Goal: Task Accomplishment & Management: Manage account settings

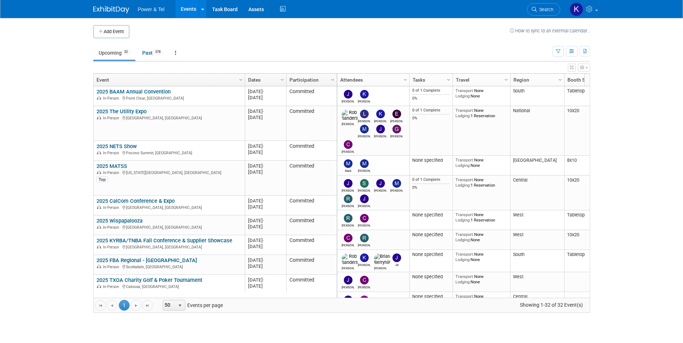
click at [130, 111] on link "2025 The Utility Expo" at bounding box center [121, 111] width 50 height 6
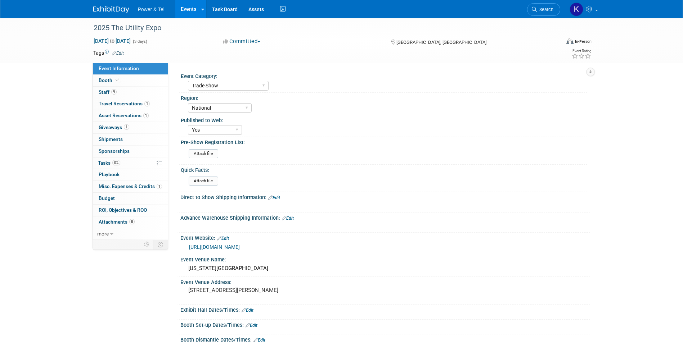
select select "Trade Show"
select select "National"
select select "Yes"
click at [113, 113] on span "Asset Reservations 1" at bounding box center [124, 116] width 50 height 6
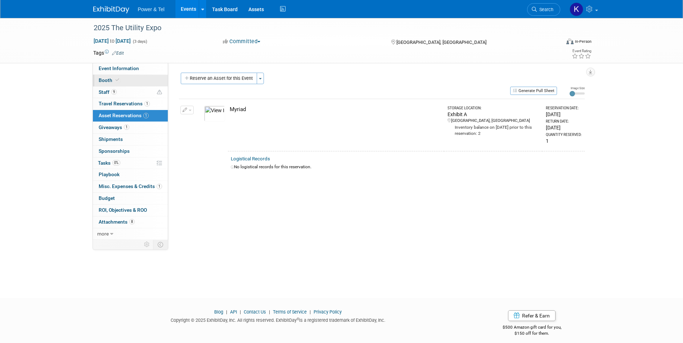
click at [104, 79] on span "Booth" at bounding box center [110, 80] width 22 height 6
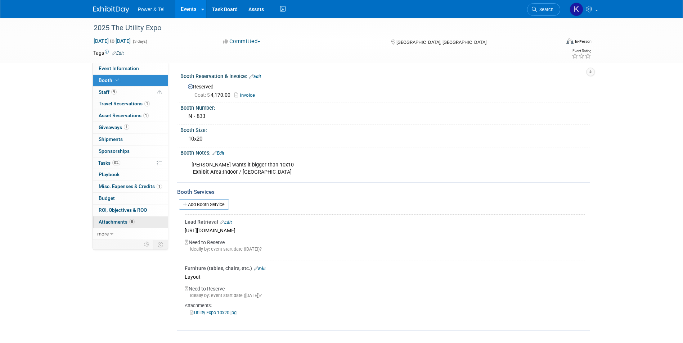
click at [105, 224] on span "Attachments 8" at bounding box center [117, 222] width 36 height 6
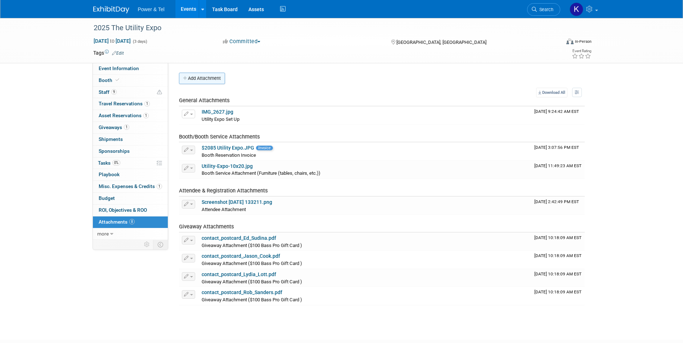
click at [219, 78] on button "Add Attachment" at bounding box center [202, 79] width 46 height 12
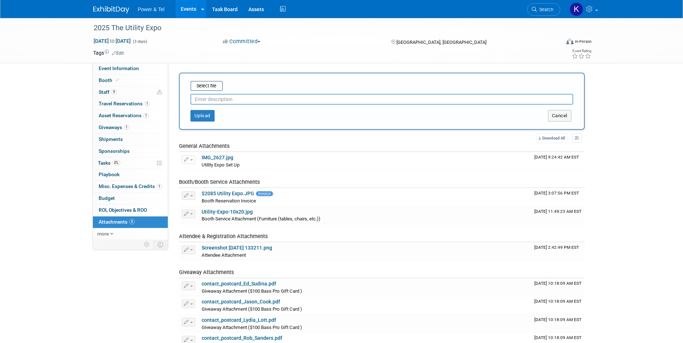
click at [225, 102] on input "text" at bounding box center [381, 99] width 383 height 11
type input "R"
click at [215, 88] on input "file" at bounding box center [179, 86] width 86 height 9
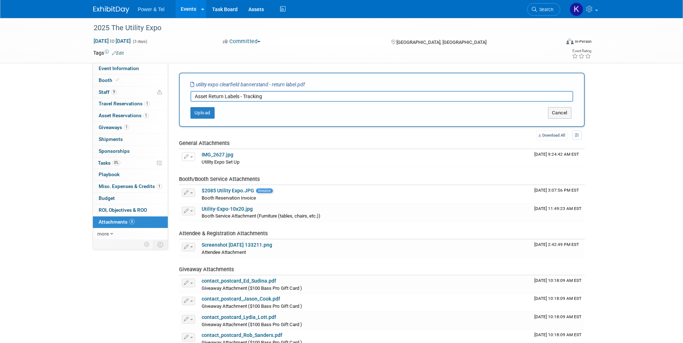
drag, startPoint x: 208, startPoint y: 96, endPoint x: 169, endPoint y: 99, distance: 38.9
click at [170, 99] on div "Event Category: Trade Show P&T Hosted Event Export/Canada Outing Only Region: C…" at bounding box center [379, 206] width 422 height 286
click at [243, 98] on input "Myriad Return Labels - Tracking" at bounding box center [381, 96] width 383 height 11
type input "Myriad Return Label - Tracking"
click at [203, 113] on button "Upload" at bounding box center [202, 113] width 24 height 12
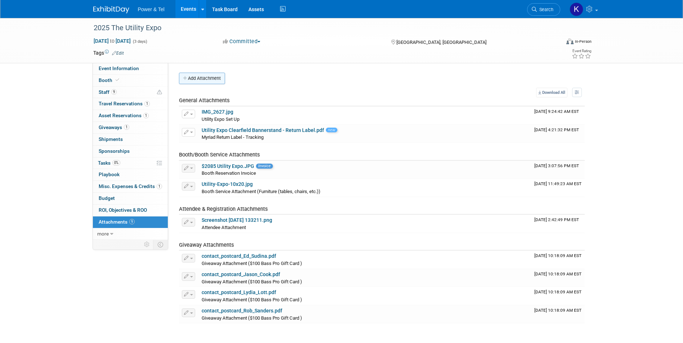
click at [199, 75] on button "Add Attachment" at bounding box center [202, 79] width 46 height 12
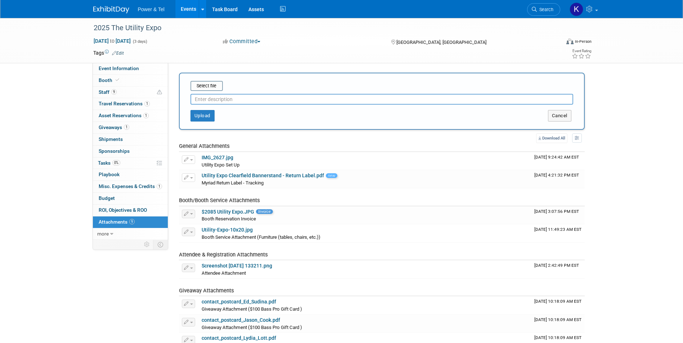
click at [208, 99] on input "text" at bounding box center [381, 99] width 383 height 11
paste input "Q4 Supplier Connection"
drag, startPoint x: 184, startPoint y: 99, endPoint x: 148, endPoint y: 90, distance: 37.5
click at [183, 99] on div "Select file Q4 Supplier Connection This is an invoice Upload Cancel" at bounding box center [382, 101] width 406 height 57
type input "Clearfield Bannerstand Return Label - Tracking"
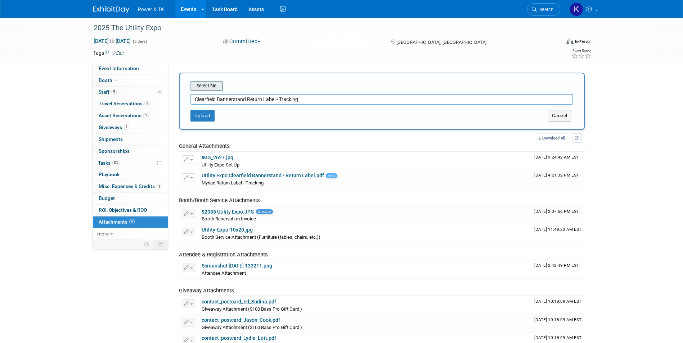
click at [203, 83] on input "file" at bounding box center [179, 86] width 86 height 9
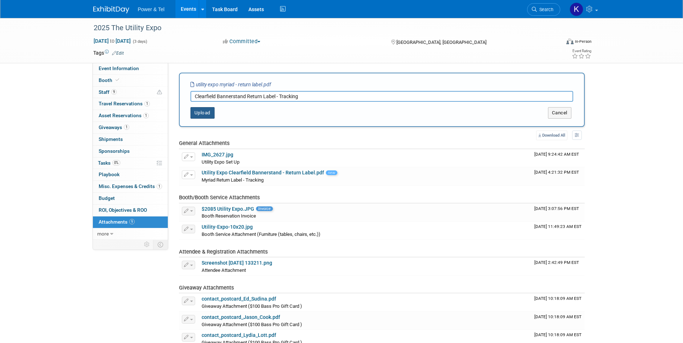
click at [206, 117] on button "Upload" at bounding box center [202, 113] width 24 height 12
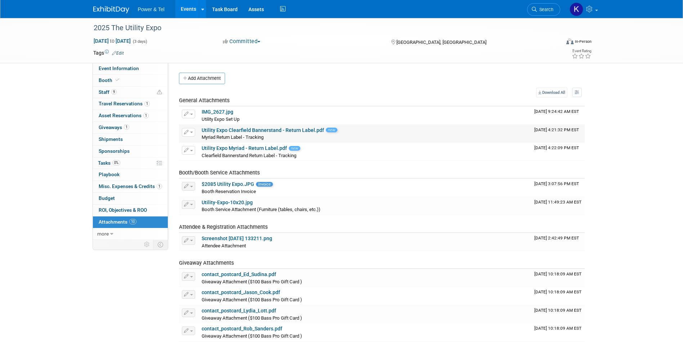
click at [186, 132] on icon "button" at bounding box center [186, 132] width 5 height 5
click at [208, 167] on button "Delete Attachment" at bounding box center [214, 170] width 57 height 10
click at [267, 179] on link "Yes" at bounding box center [267, 179] width 21 height 12
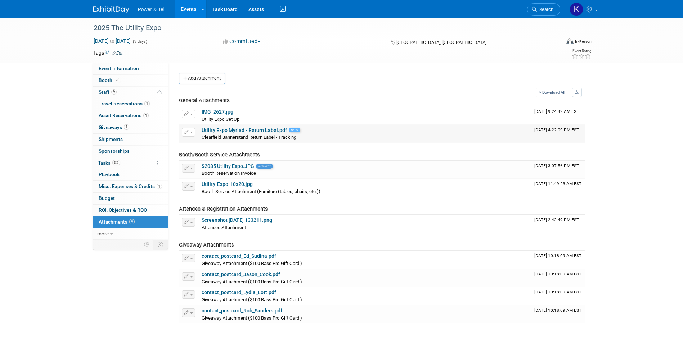
click at [221, 131] on link "Utility Expo Myriad - Return Label.pdf" at bounding box center [244, 130] width 85 height 6
click at [191, 132] on span "button" at bounding box center [191, 132] width 3 height 1
click at [203, 156] on link "Change Description" at bounding box center [213, 154] width 63 height 10
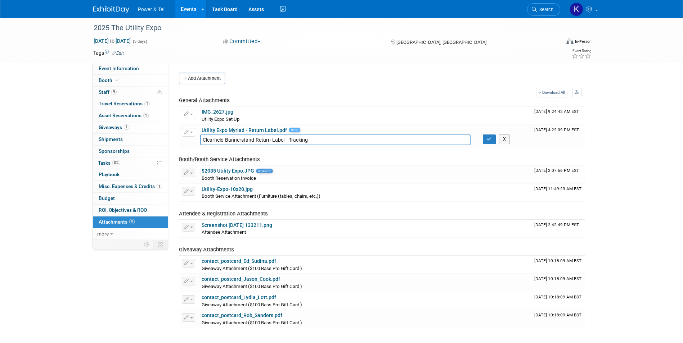
drag, startPoint x: 251, startPoint y: 139, endPoint x: 171, endPoint y: 139, distance: 79.6
click at [171, 139] on div "Event Category: Trade Show P&T Hosted Event Export/Canada Outing Only Region: C…" at bounding box center [379, 196] width 422 height 266
type input "Myriad Return Label - Tracking"
click at [489, 140] on button "button" at bounding box center [489, 140] width 13 height 10
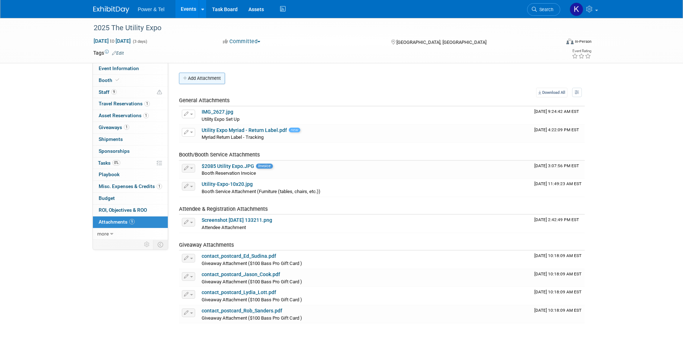
click at [220, 74] on button "Add Attachment" at bounding box center [202, 79] width 46 height 12
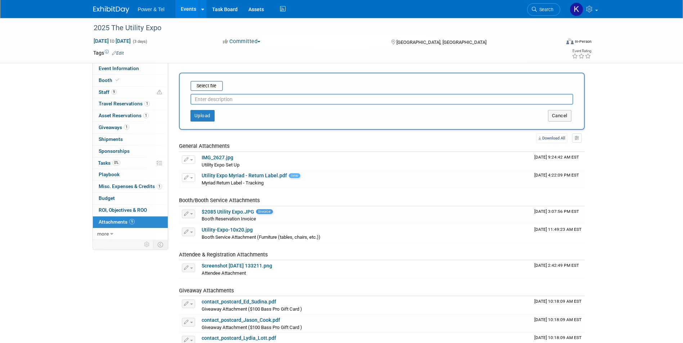
click at [221, 98] on input "text" at bounding box center [381, 99] width 383 height 11
type input "Clearfield Bannerstand - Return Label"
click at [198, 114] on button "Upload" at bounding box center [202, 116] width 24 height 12
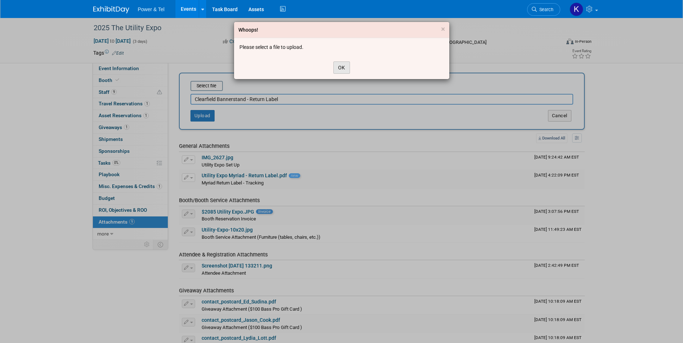
click at [339, 67] on button "OK" at bounding box center [341, 68] width 17 height 12
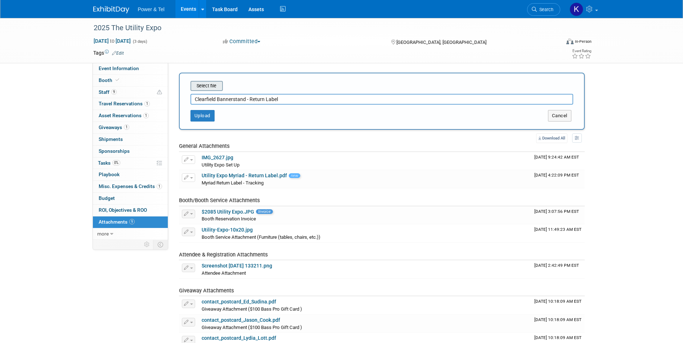
click at [204, 82] on input "file" at bounding box center [179, 86] width 86 height 9
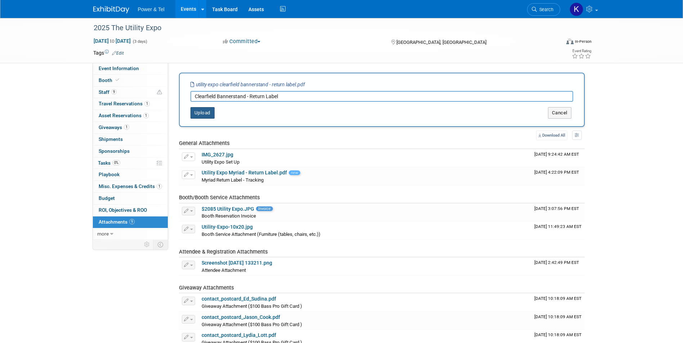
click at [207, 113] on button "Upload" at bounding box center [202, 113] width 24 height 12
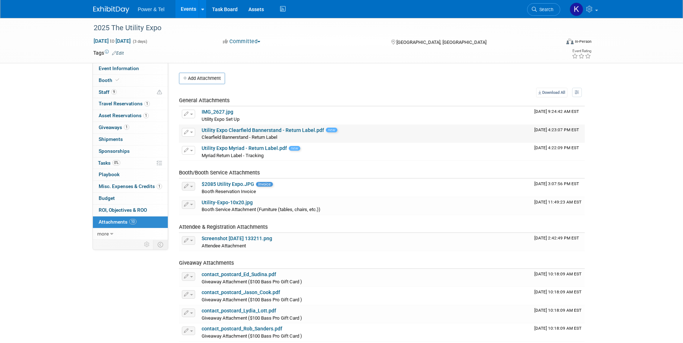
click at [190, 133] on span "button" at bounding box center [191, 132] width 3 height 1
click at [202, 157] on link "Change Description" at bounding box center [213, 154] width 63 height 10
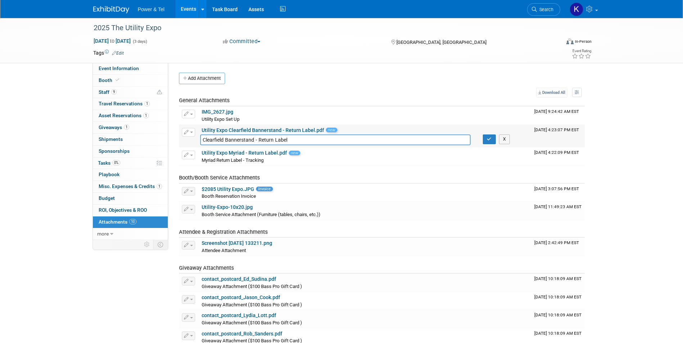
drag, startPoint x: 290, startPoint y: 142, endPoint x: 266, endPoint y: 143, distance: 24.5
click at [271, 143] on input "Clearfield Bannerstand - Return Label" at bounding box center [335, 140] width 271 height 11
drag, startPoint x: 266, startPoint y: 143, endPoint x: 258, endPoint y: 144, distance: 8.0
click at [258, 144] on input "Clearfield Bannerstand - Return Label" at bounding box center [335, 140] width 271 height 11
drag, startPoint x: 297, startPoint y: 144, endPoint x: 257, endPoint y: 143, distance: 39.3
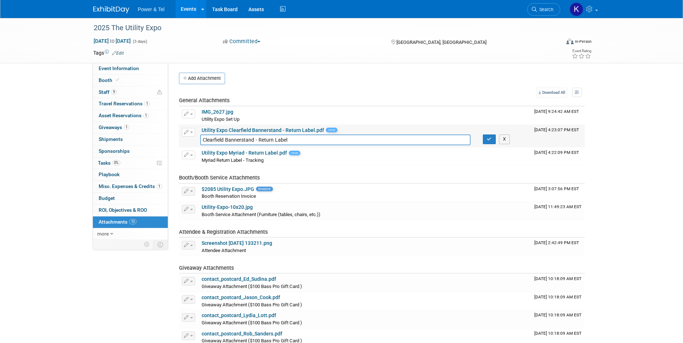
click at [257, 143] on input "Clearfield Bannerstand - Return Label" at bounding box center [335, 140] width 271 height 11
click at [203, 141] on input "Clearfield Bannerstand" at bounding box center [335, 140] width 271 height 11
paste input "Return Label"
type input "Return Label - Clearfield Bannerstand"
click at [487, 141] on icon "button" at bounding box center [489, 139] width 5 height 5
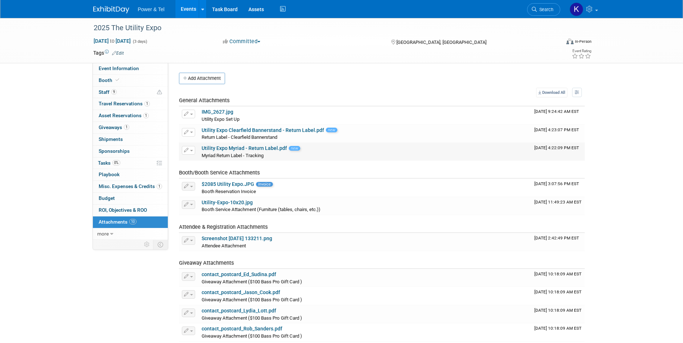
click at [188, 149] on icon "button" at bounding box center [186, 150] width 5 height 5
click at [201, 169] on link "Change Description" at bounding box center [213, 172] width 63 height 10
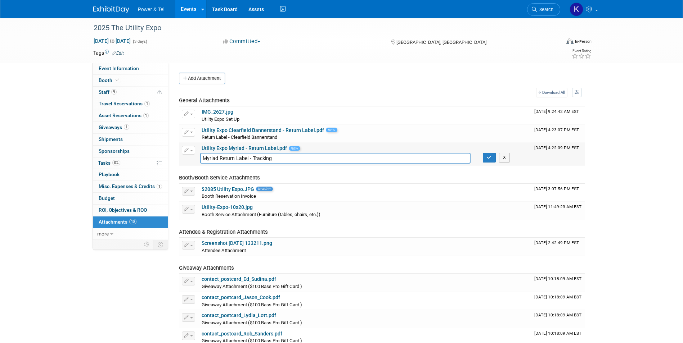
click at [204, 161] on input "Myriad Return Label - Tracking" at bounding box center [335, 158] width 271 height 11
paste input "Return Label"
drag, startPoint x: 318, startPoint y: 159, endPoint x: 252, endPoint y: 161, distance: 65.2
click at [252, 161] on input "Return Label - Myriad Return Label - Tracking" at bounding box center [335, 158] width 271 height 11
type input "Return Label - Myriad"
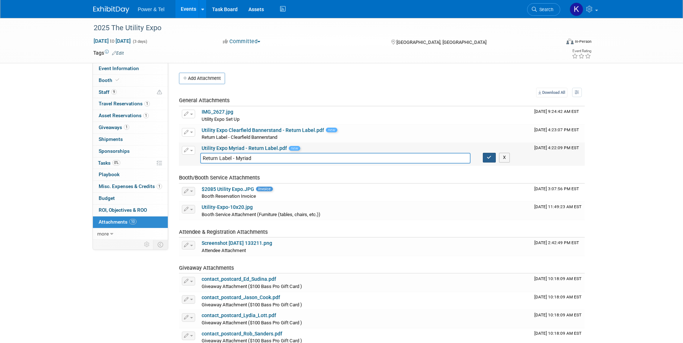
click at [486, 156] on button "button" at bounding box center [489, 158] width 13 height 10
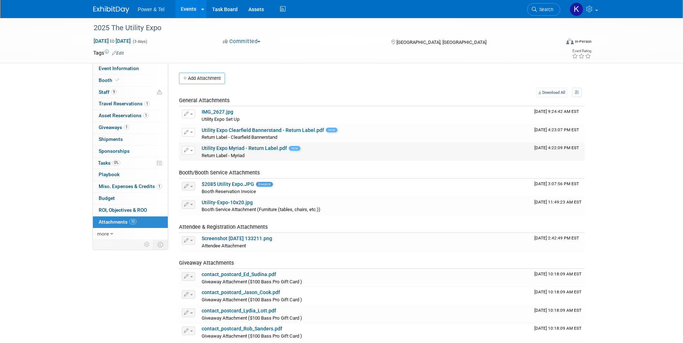
click at [192, 149] on button "button" at bounding box center [188, 150] width 13 height 9
click at [203, 173] on link "Change Description" at bounding box center [213, 172] width 63 height 10
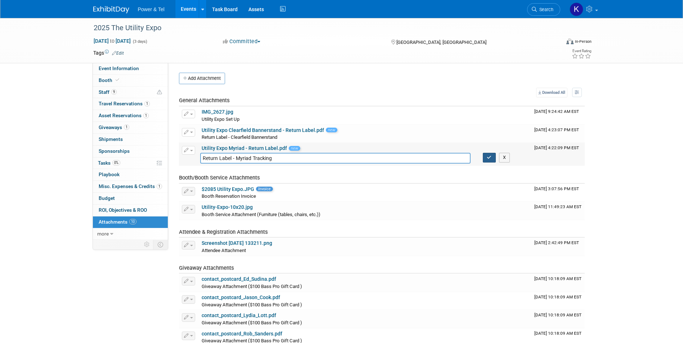
type input "Return Label - Myriad Tracking"
click at [486, 162] on button "button" at bounding box center [489, 158] width 13 height 10
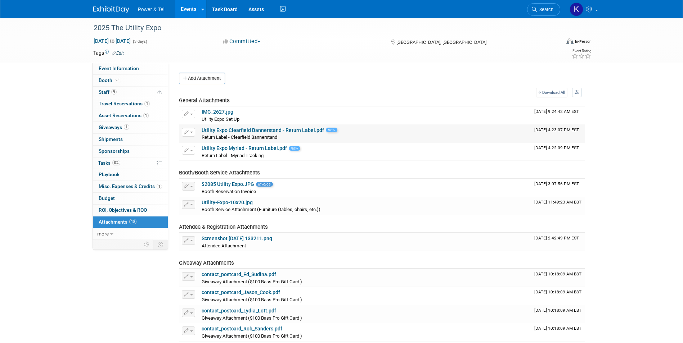
click at [189, 133] on button "button" at bounding box center [188, 132] width 13 height 9
click at [200, 153] on link "Change Description" at bounding box center [213, 154] width 63 height 10
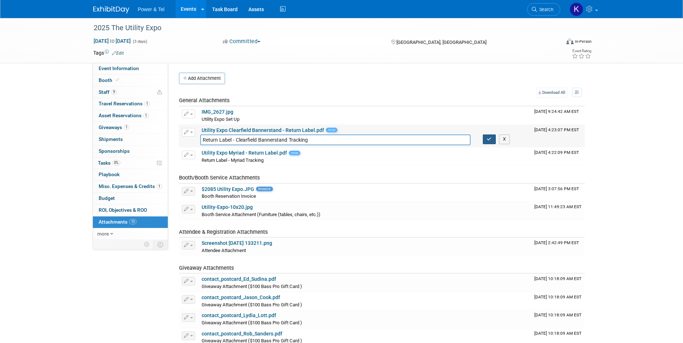
type input "Return Label - Clearfield Bannerstand Tracking"
click at [485, 143] on button "button" at bounding box center [489, 140] width 13 height 10
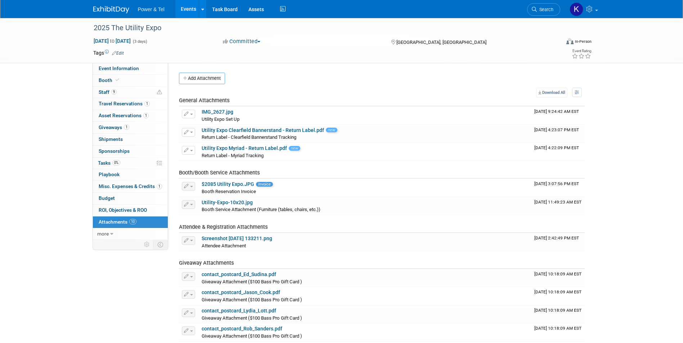
click at [76, 173] on div "2025 The Utility Expo Oct 7, 2025 to Oct 9, 2025 (3 days) Oct 7, 2025 to Oct 9,…" at bounding box center [341, 191] width 683 height 346
drag, startPoint x: 121, startPoint y: 10, endPoint x: 158, endPoint y: 0, distance: 38.2
click at [120, 10] on img at bounding box center [111, 9] width 36 height 7
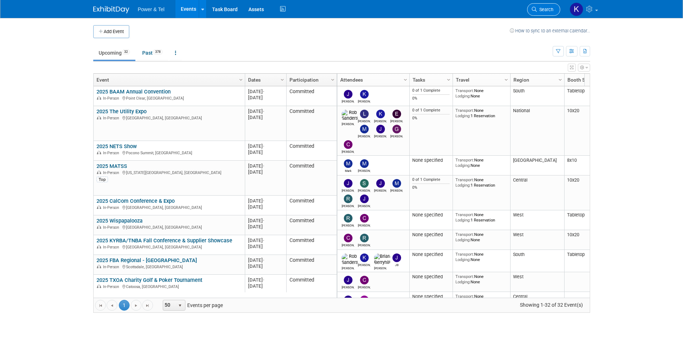
click at [544, 13] on link "Search" at bounding box center [543, 9] width 33 height 13
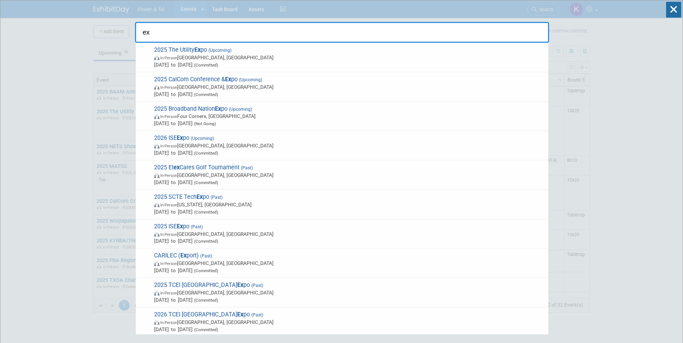
type input "e"
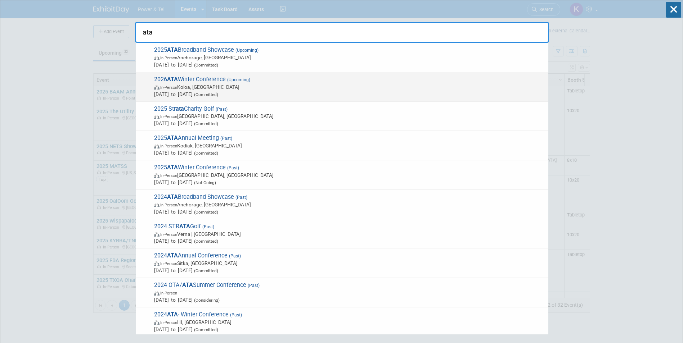
type input "ata"
click at [200, 76] on span "2026 ATA Winter Conference (Upcoming) In-Person Koloa, HI Jan 25, 2026 to Jan 2…" at bounding box center [348, 87] width 393 height 22
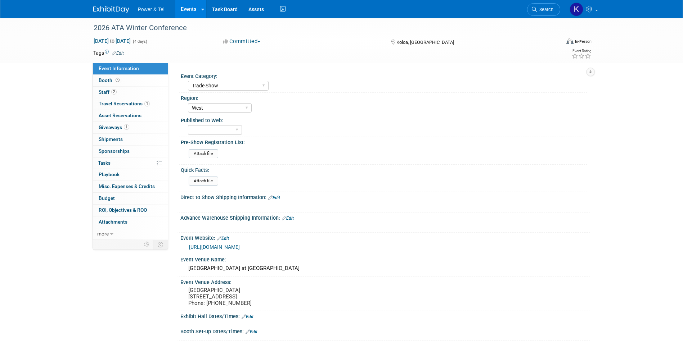
select select "Trade Show"
select select "West"
click at [120, 65] on link "Event Information" at bounding box center [130, 69] width 75 height 12
select select "Trade Show"
select select "West"
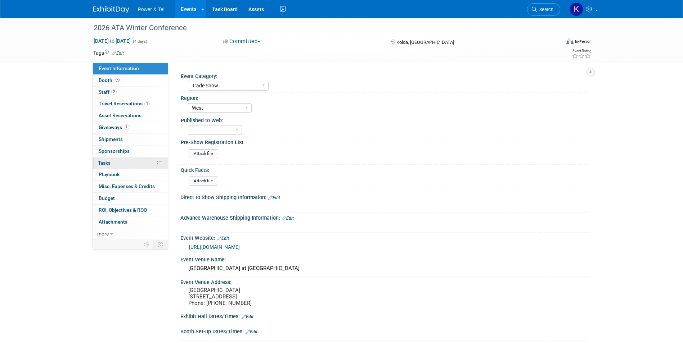
click at [109, 165] on span "Tasks 0%" at bounding box center [104, 163] width 13 height 6
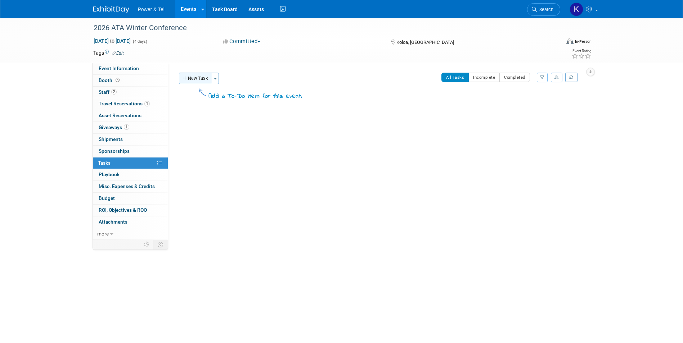
click at [206, 77] on button "New Task" at bounding box center [195, 79] width 33 height 12
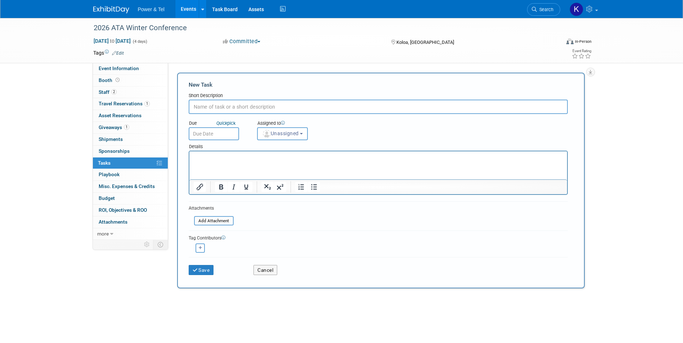
type input "T"
type input "Registration Open: Late October / Early November"
click at [299, 134] on span "Unassigned" at bounding box center [280, 134] width 37 height 6
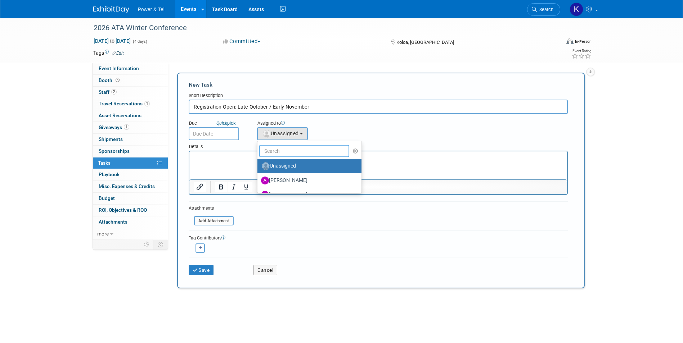
click at [297, 155] on input "text" at bounding box center [304, 151] width 90 height 12
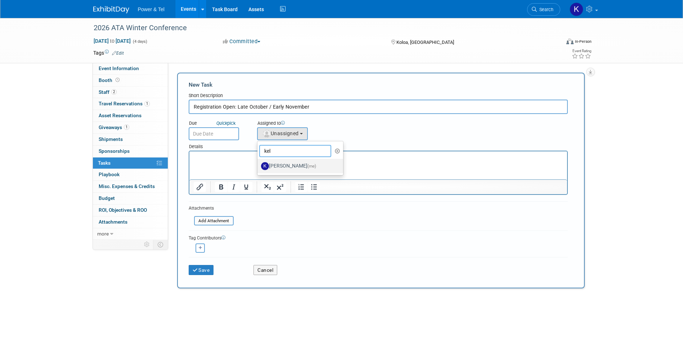
type input "kel"
click at [286, 167] on label "Kelley Hood (me)" at bounding box center [298, 167] width 75 height 12
click at [259, 167] on input "Kelley Hood (me)" at bounding box center [256, 165] width 5 height 5
select select "c28b16fb-5bef-4876-ad90-e7fb899e27dd"
click at [230, 136] on input "text" at bounding box center [214, 133] width 50 height 13
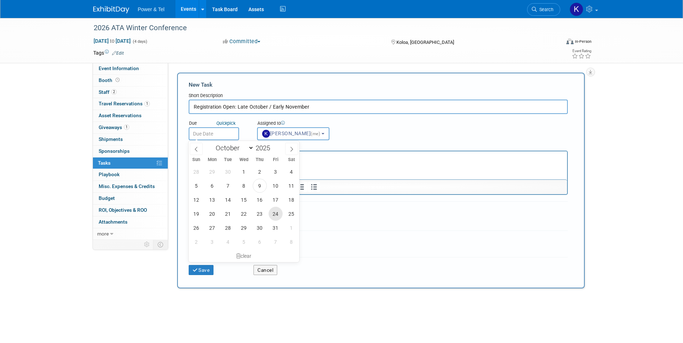
click at [273, 216] on span "24" at bounding box center [276, 214] width 14 height 14
type input "Oct 24, 2025"
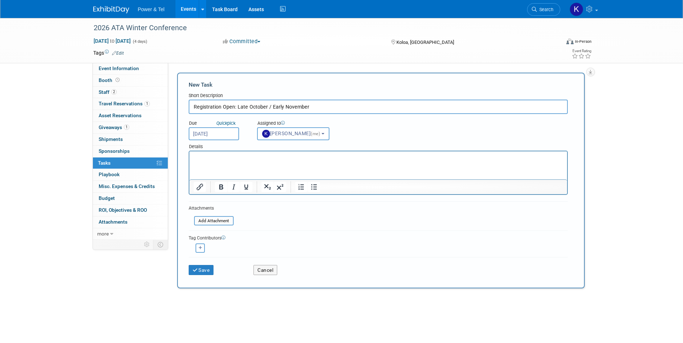
click at [245, 162] on html at bounding box center [378, 157] width 378 height 10
click at [236, 162] on html "Check back with" at bounding box center [378, 157] width 378 height 10
click at [270, 157] on p "Check back with Shari Showalter<showalter@alaskatel.org>" at bounding box center [377, 157] width 369 height 7
click at [344, 152] on html "Check back with Shari Showalter (showalter@alaskatel.org>" at bounding box center [378, 157] width 378 height 10
click at [343, 157] on p "Check back with Shari Showalter (showalter@alaskatel.org>" at bounding box center [377, 157] width 369 height 7
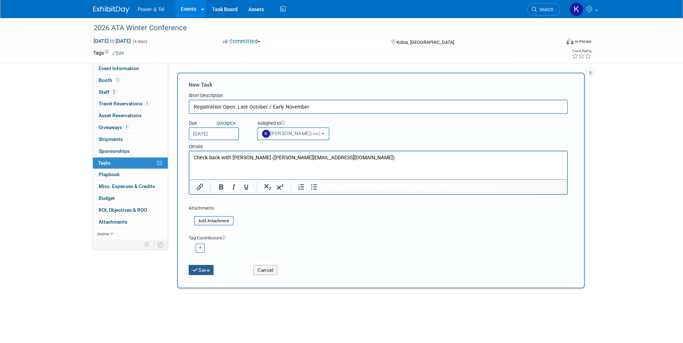
click at [205, 272] on button "Save" at bounding box center [201, 270] width 25 height 10
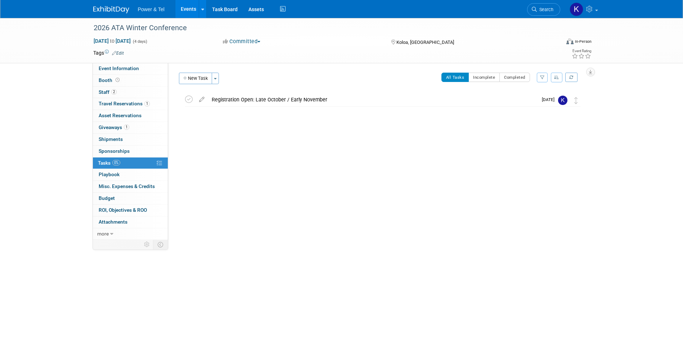
click at [334, 97] on div "Registration Open: Late October / Early November" at bounding box center [372, 100] width 329 height 12
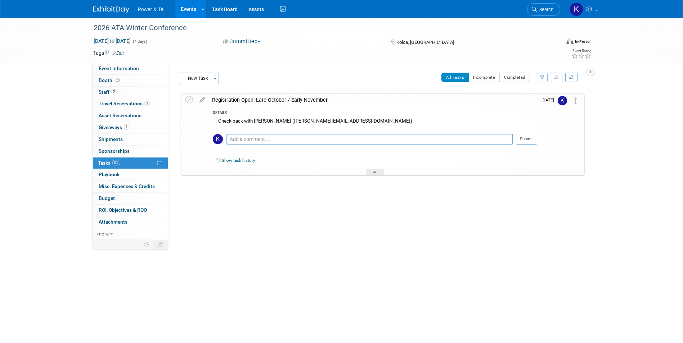
click at [322, 208] on div "Event Category: Trade Show P&T Hosted Event Export/Canada Outing Only Region: No" at bounding box center [379, 151] width 422 height 177
click at [97, 10] on img at bounding box center [111, 9] width 36 height 7
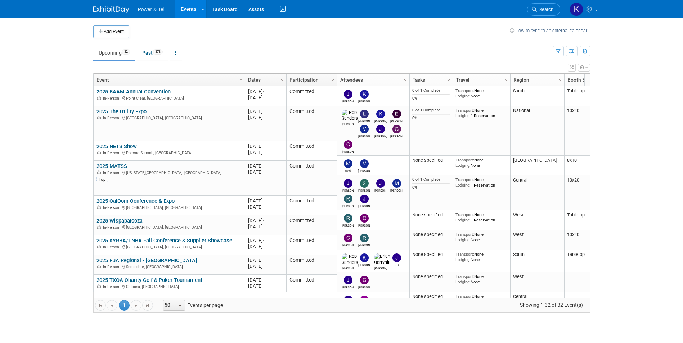
click at [549, 9] on span "Search" at bounding box center [545, 9] width 17 height 5
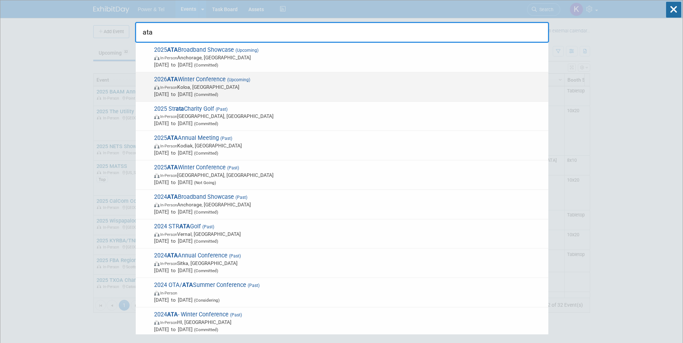
type input "ata"
click at [199, 76] on span "2026 ATA Winter Conference (Upcoming) In-Person Koloa, HI Jan 25, 2026 to Jan 2…" at bounding box center [348, 87] width 393 height 22
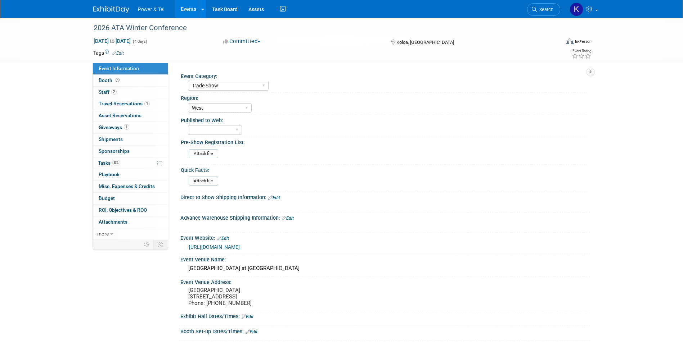
select select "Trade Show"
select select "West"
click at [120, 147] on link "0 Sponsorships 0" at bounding box center [130, 152] width 75 height 12
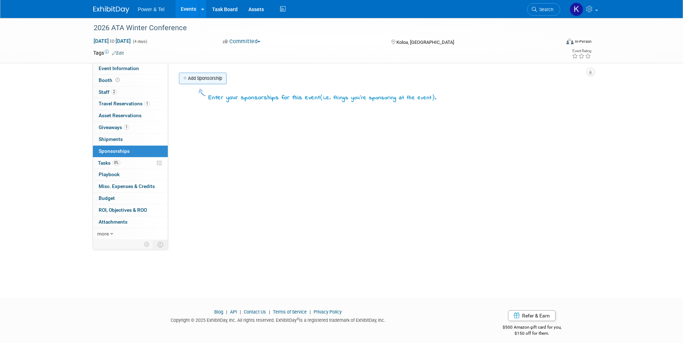
click at [200, 79] on link "Add Sponsorship" at bounding box center [203, 79] width 48 height 12
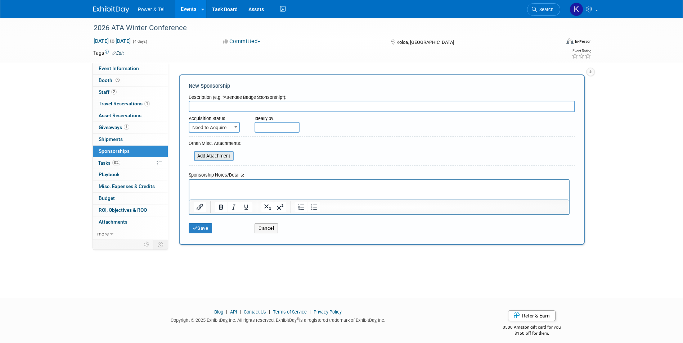
click at [208, 159] on input "file" at bounding box center [190, 156] width 86 height 9
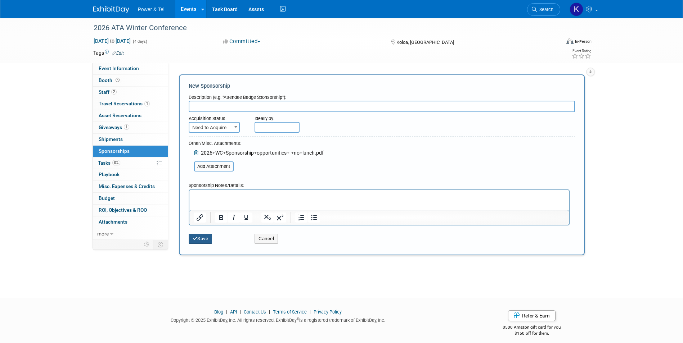
click at [199, 240] on button "Save" at bounding box center [201, 239] width 24 height 10
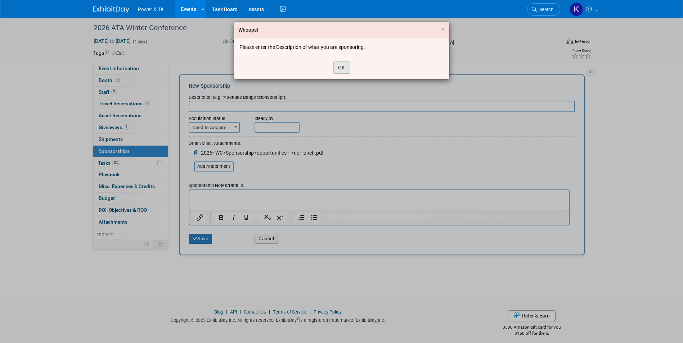
click at [345, 68] on button "OK" at bounding box center [341, 68] width 17 height 12
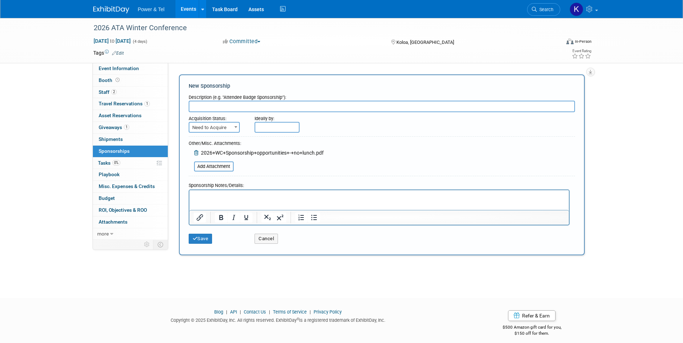
click at [218, 109] on input "text" at bounding box center [382, 107] width 386 height 12
type input "Sponsorship Flyer"
click at [210, 239] on button "Save" at bounding box center [201, 239] width 24 height 10
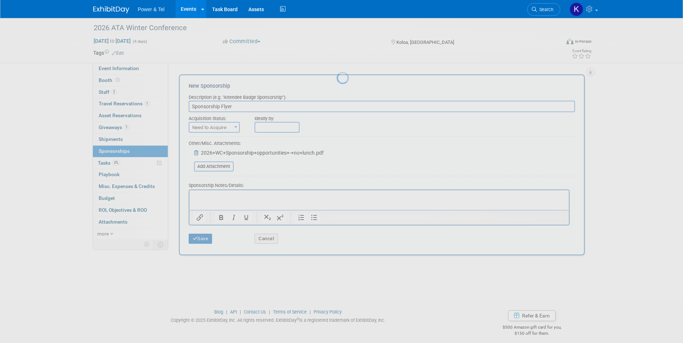
scroll to position [5, 0]
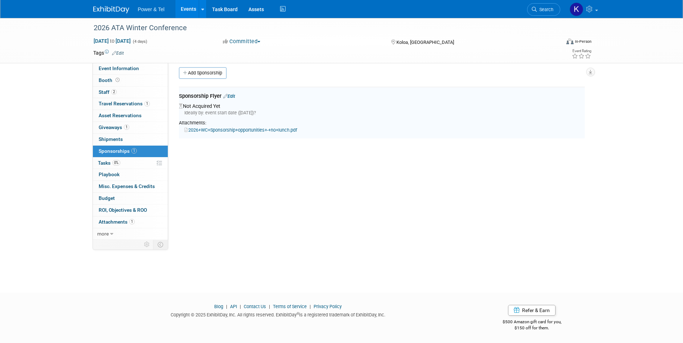
drag, startPoint x: 106, startPoint y: 14, endPoint x: 102, endPoint y: 1, distance: 14.3
click at [106, 14] on div "Power & Tel Events Add Event Bulk Upload Events Shareable Event Boards Recently…" at bounding box center [341, 9] width 497 height 18
